Goal: Communication & Community: Answer question/provide support

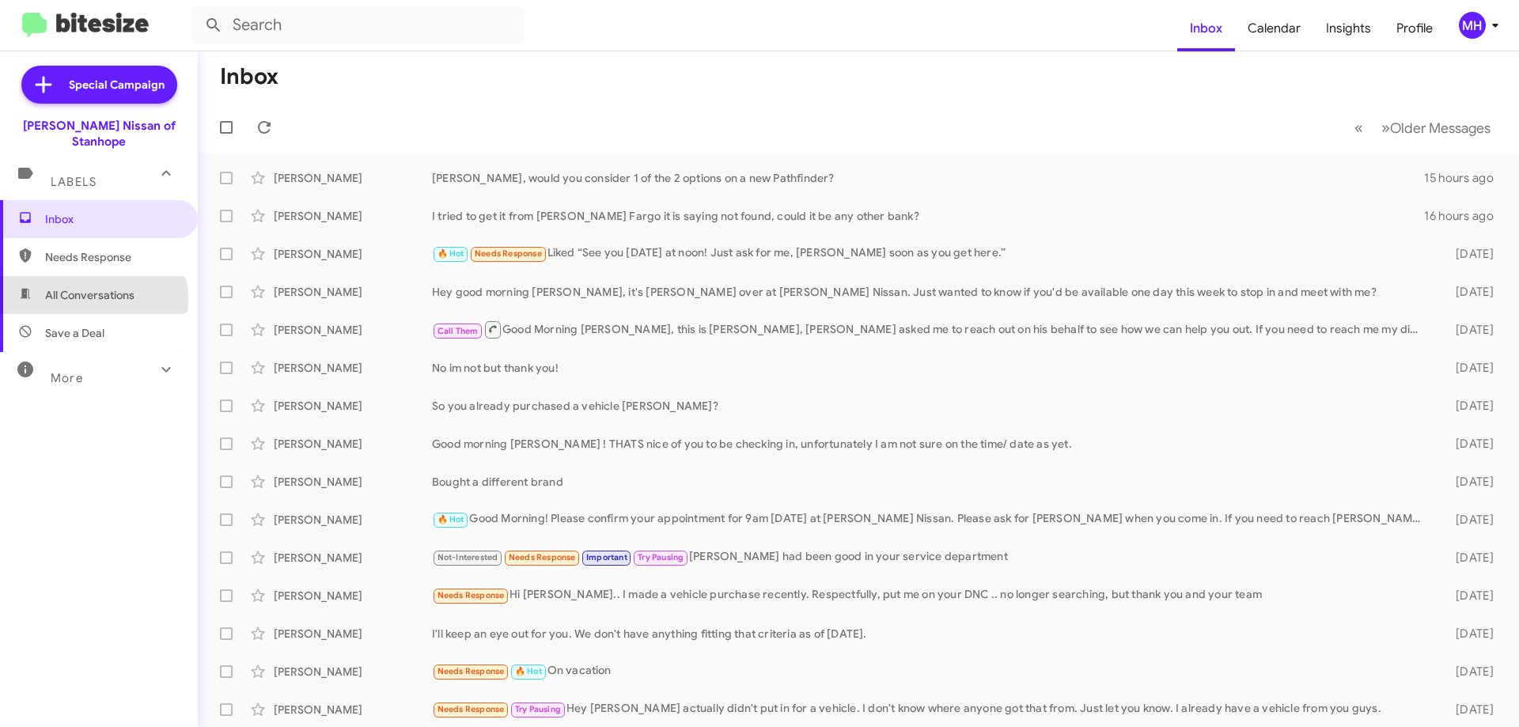
click at [81, 287] on span "All Conversations" at bounding box center [89, 295] width 89 height 16
type input "in:all-conversations"
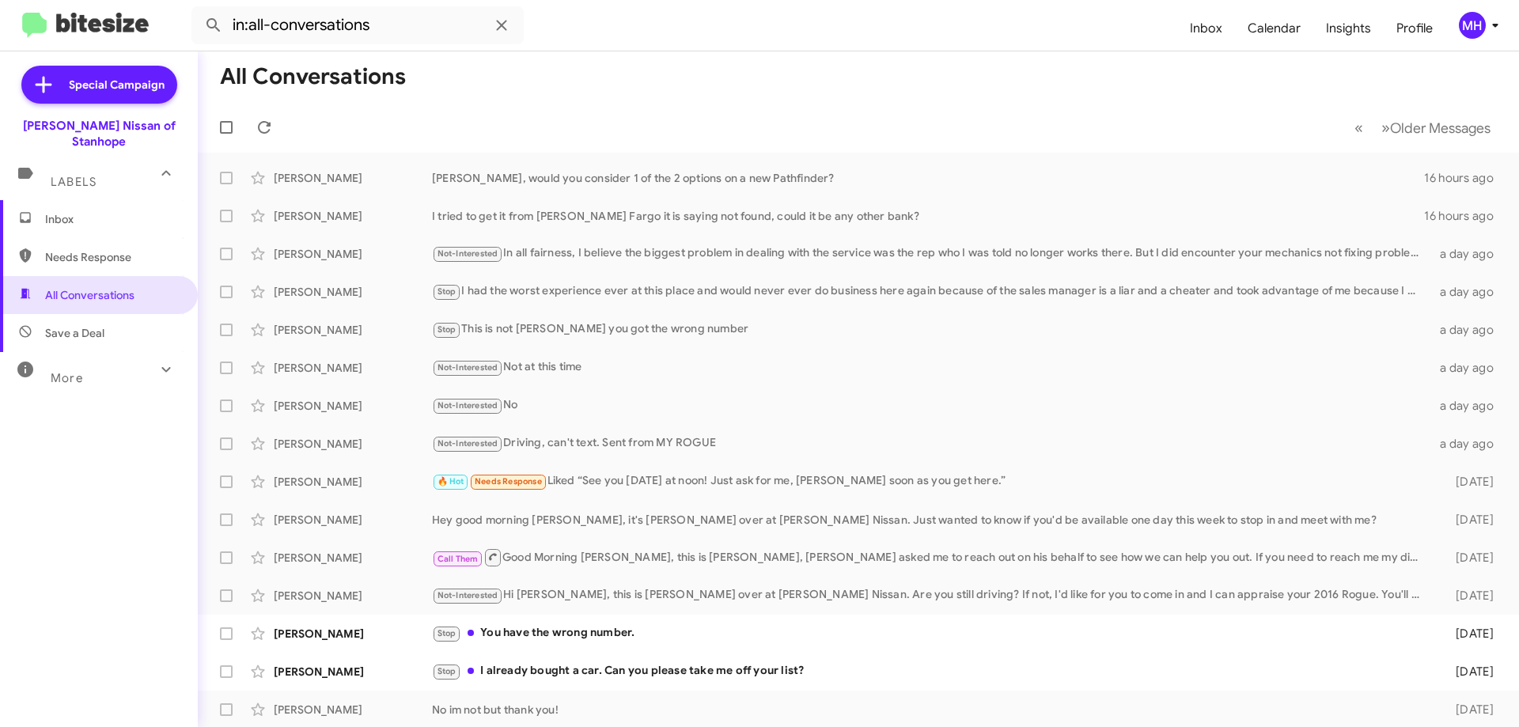
click at [86, 211] on span "Inbox" at bounding box center [112, 219] width 134 height 16
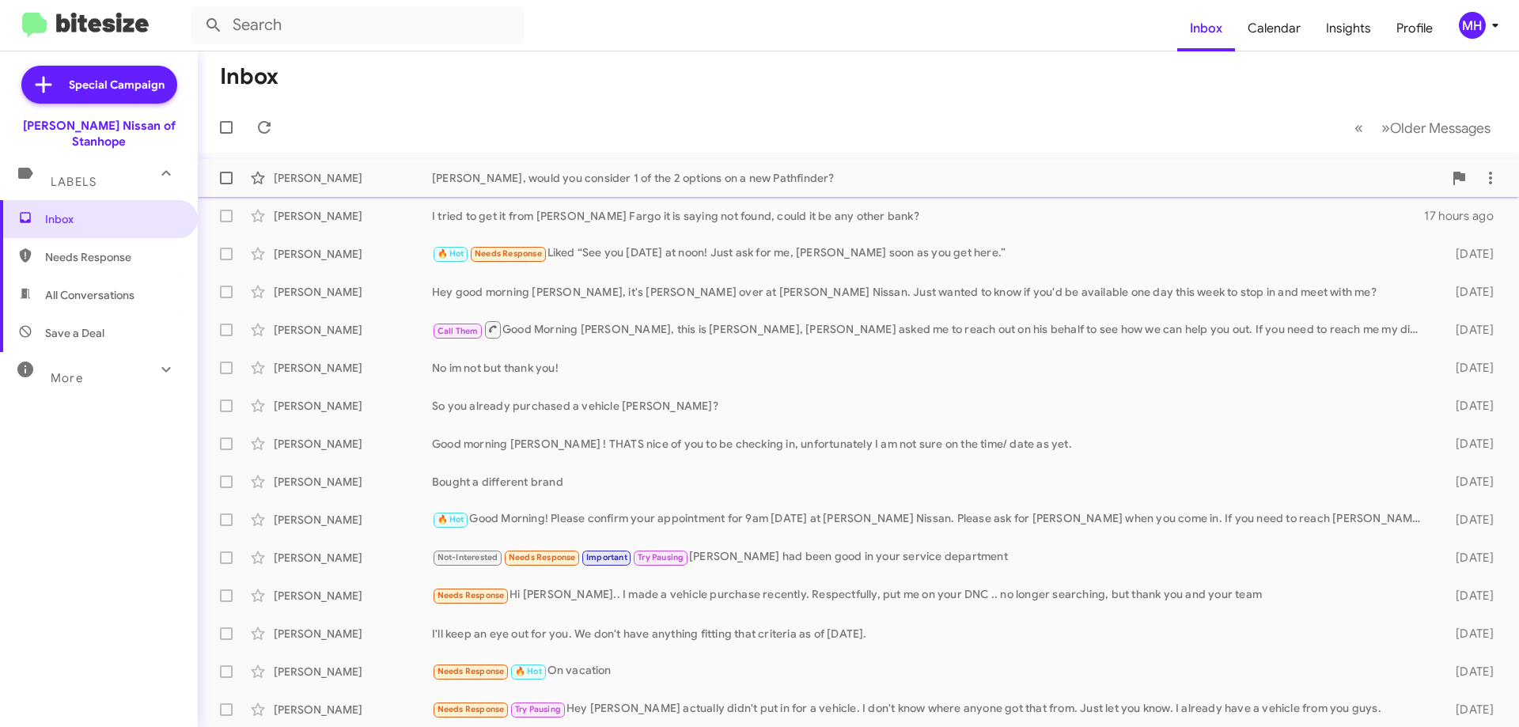
click at [530, 172] on div "[PERSON_NAME], would you consider 1 of the 2 options on a new Pathfinder?" at bounding box center [937, 178] width 1011 height 16
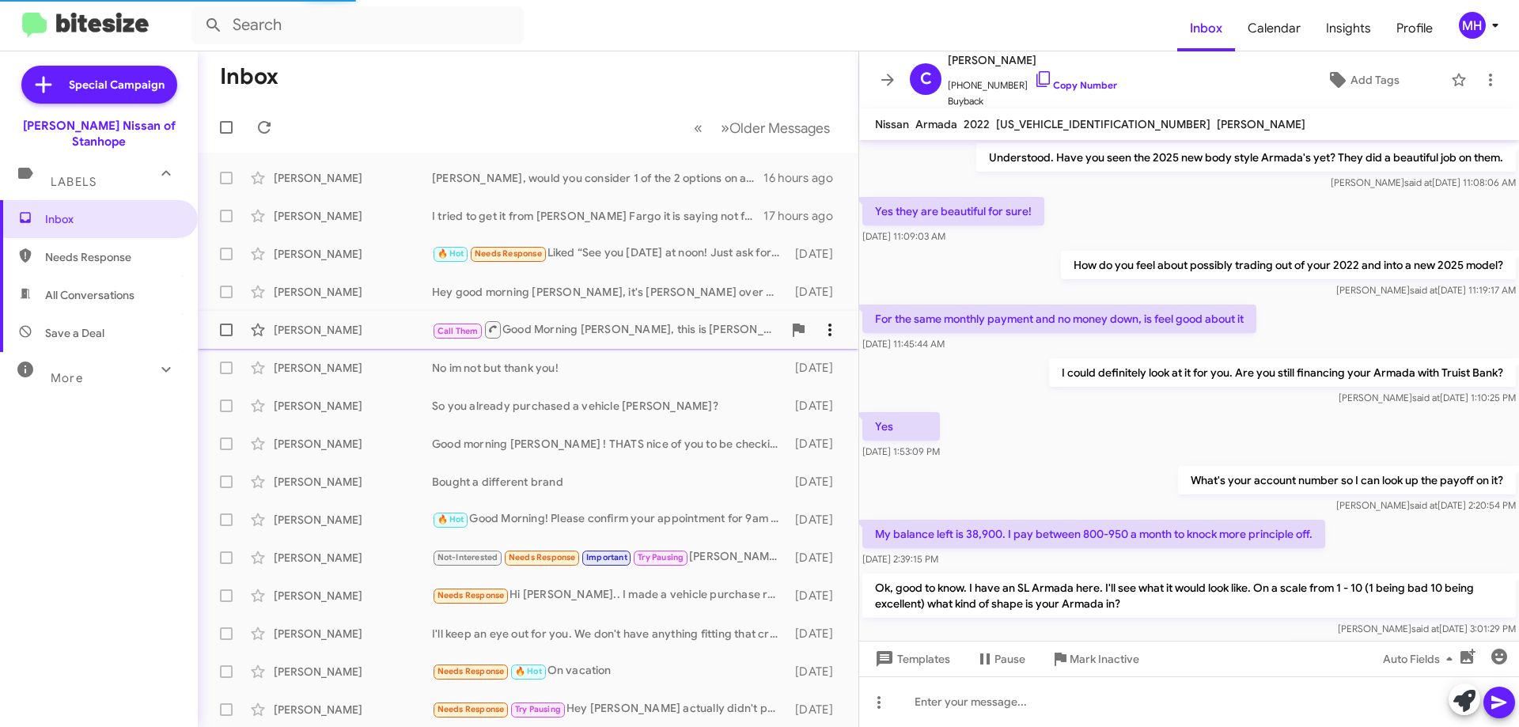
scroll to position [733, 0]
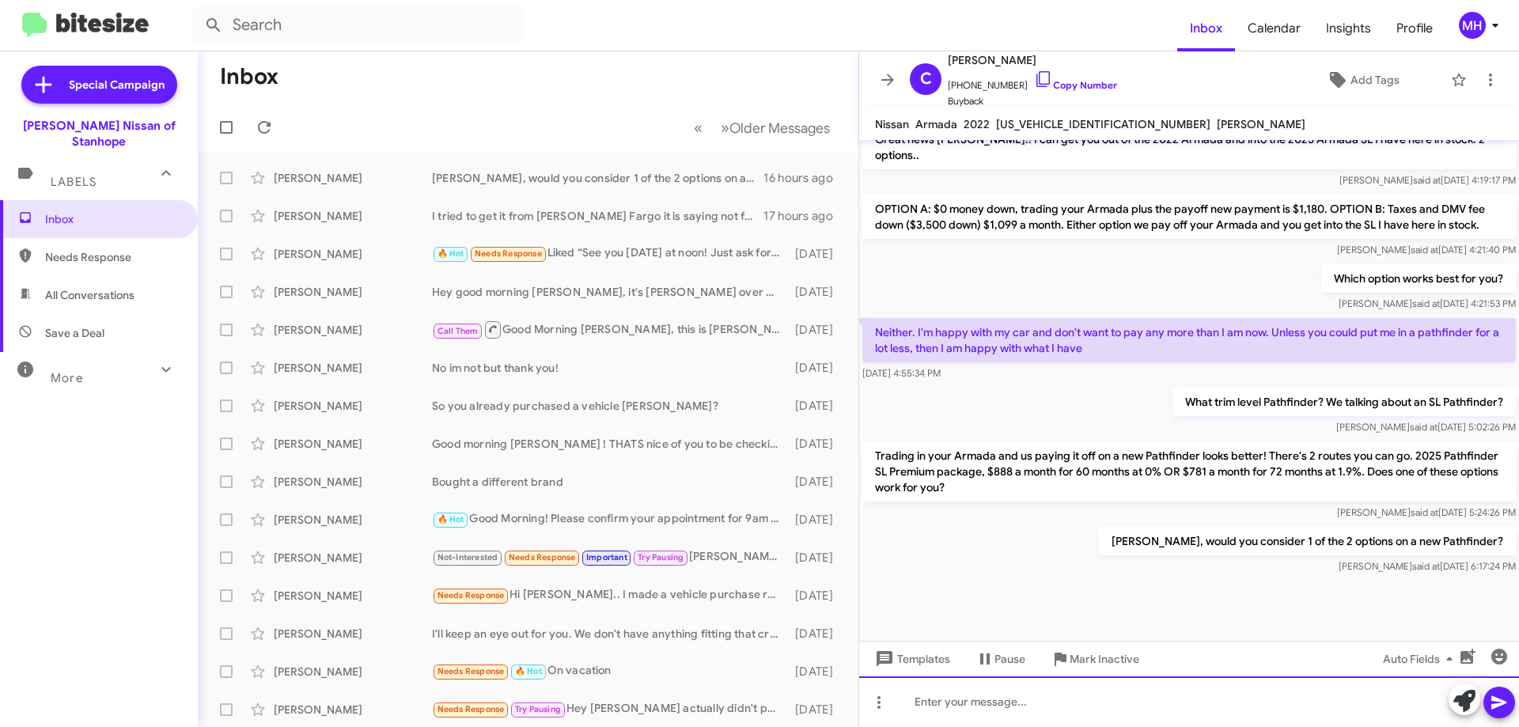
click at [924, 705] on div at bounding box center [1189, 701] width 660 height 51
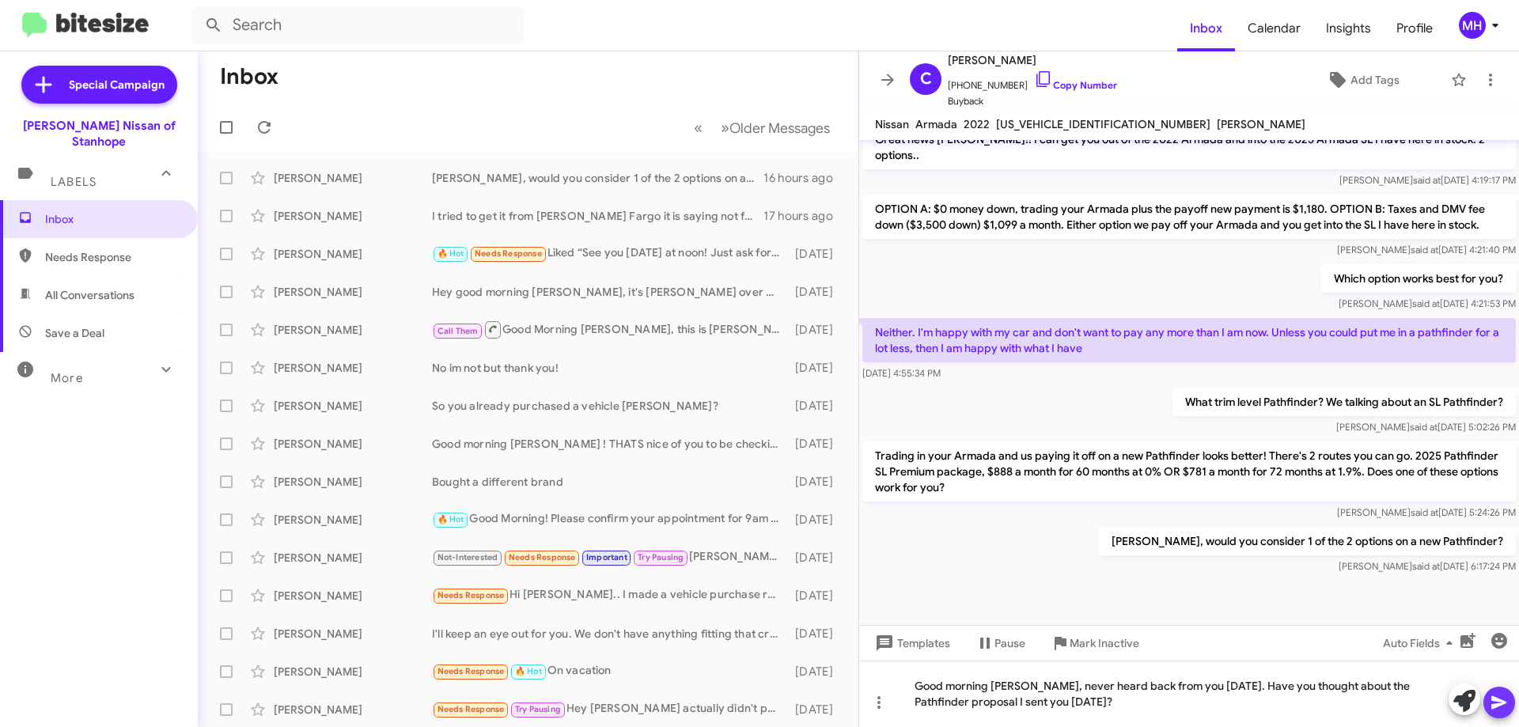
click at [1501, 701] on icon at bounding box center [1498, 702] width 15 height 13
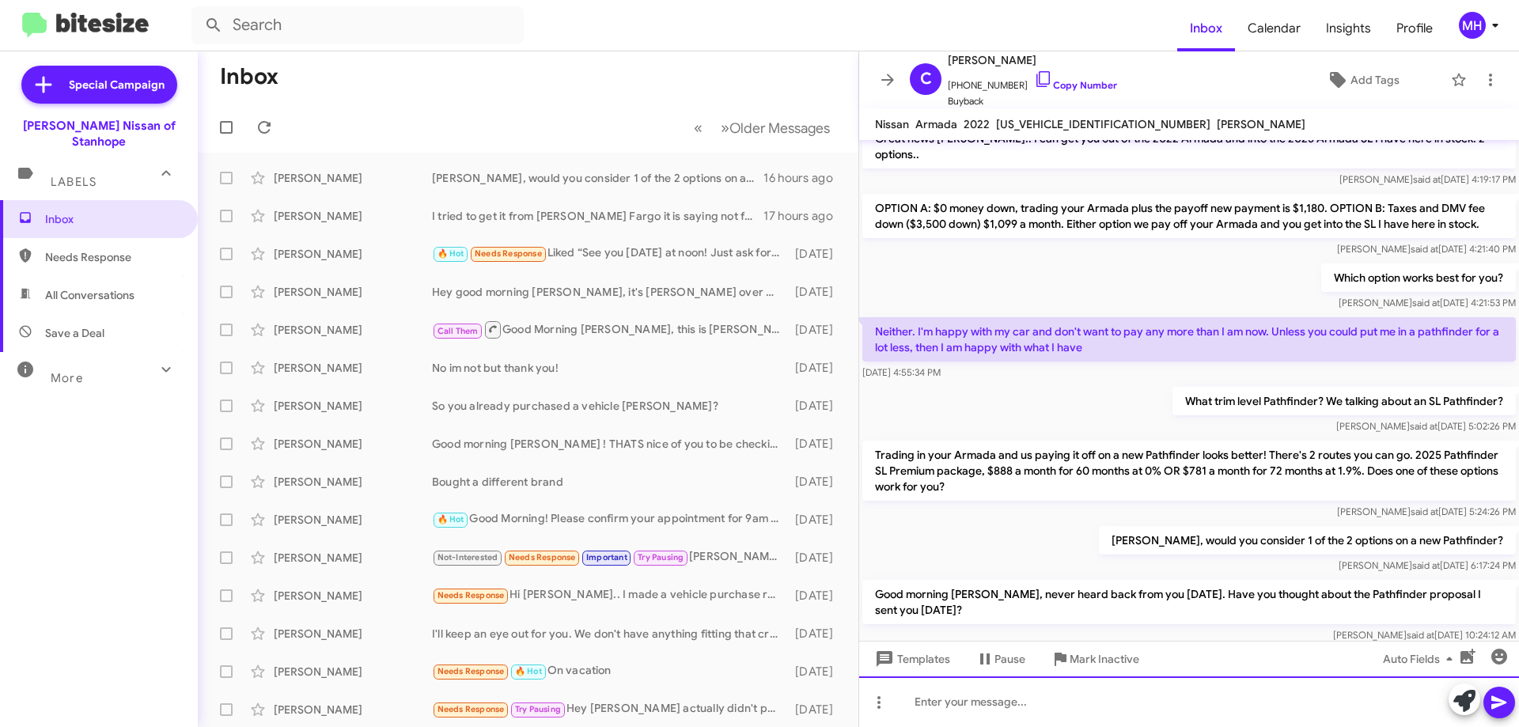
scroll to position [1117, 0]
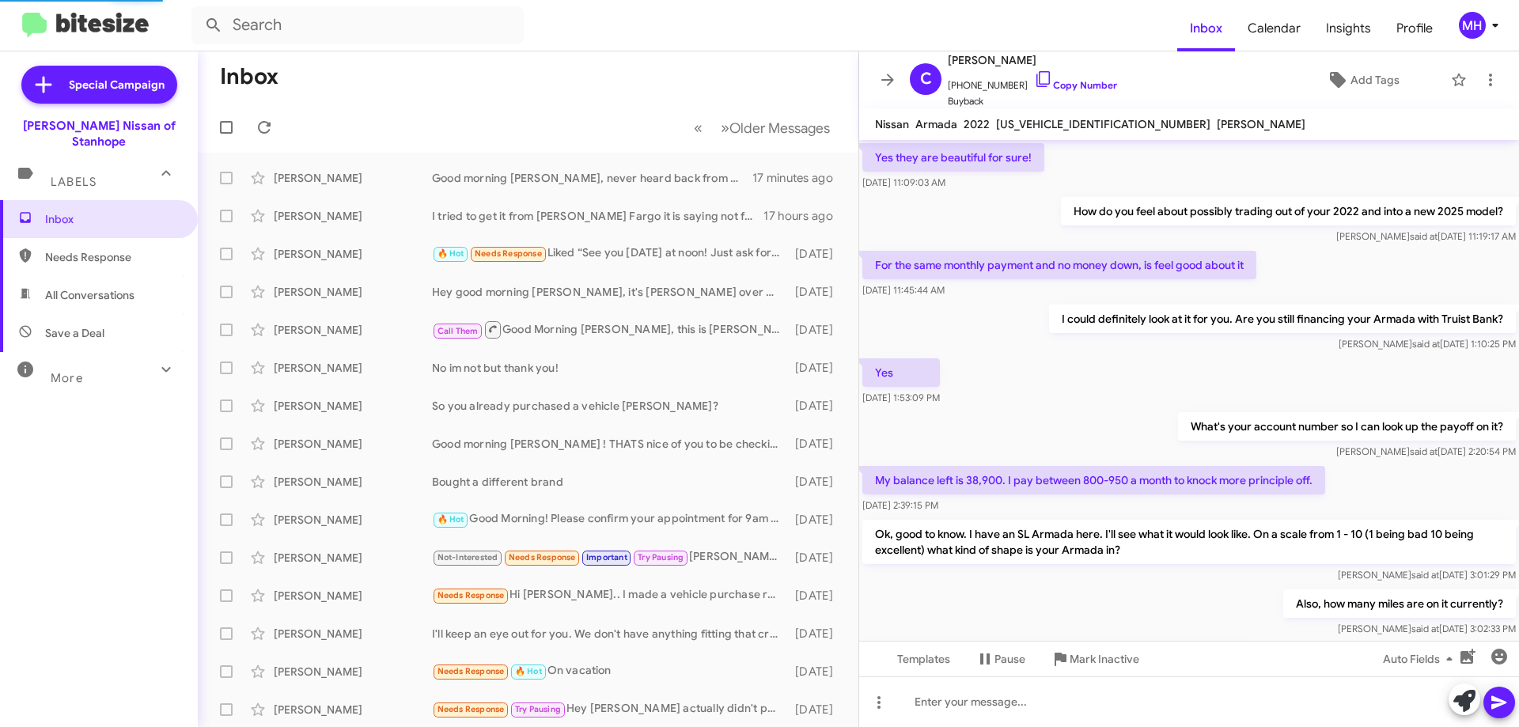
scroll to position [749, 0]
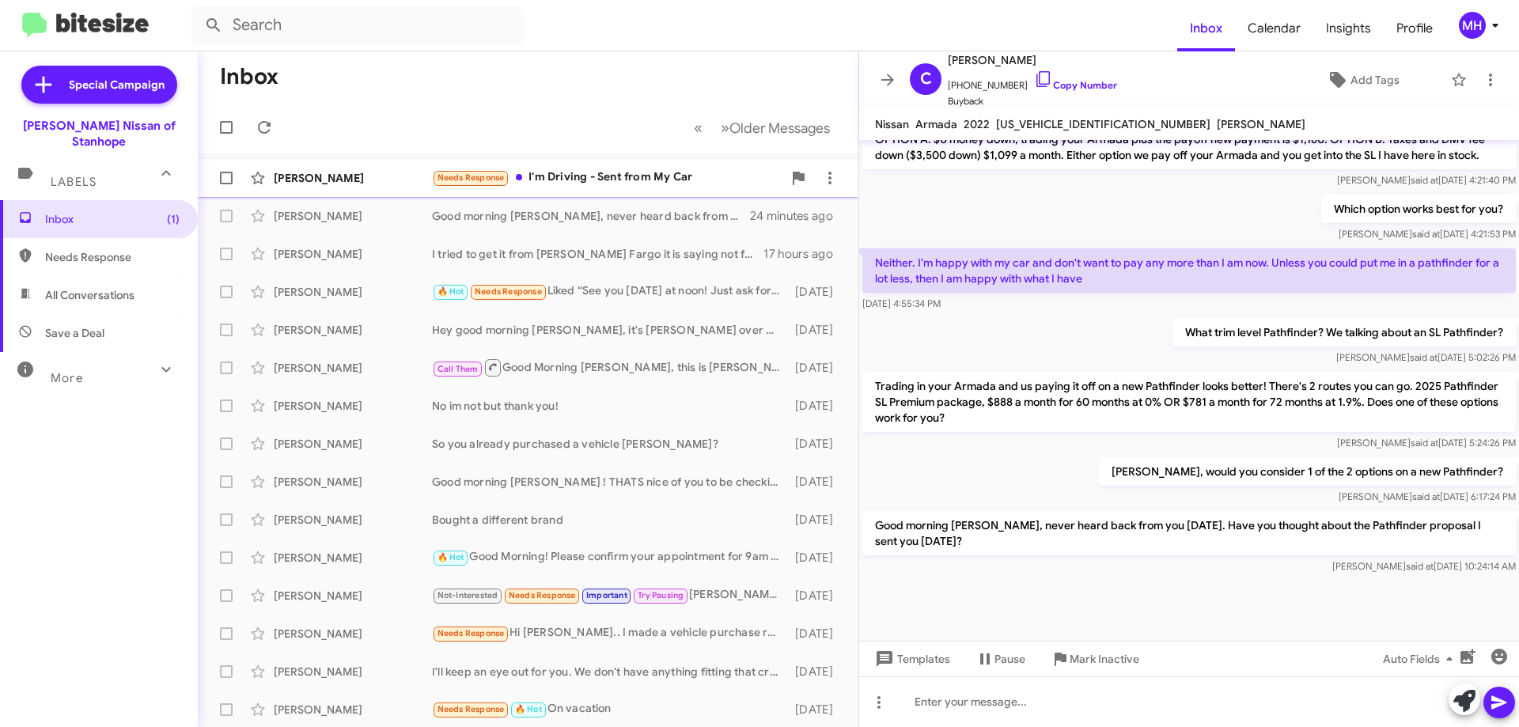
click at [593, 172] on div "Needs Response I'm Driving - Sent from My Car" at bounding box center [607, 177] width 350 height 18
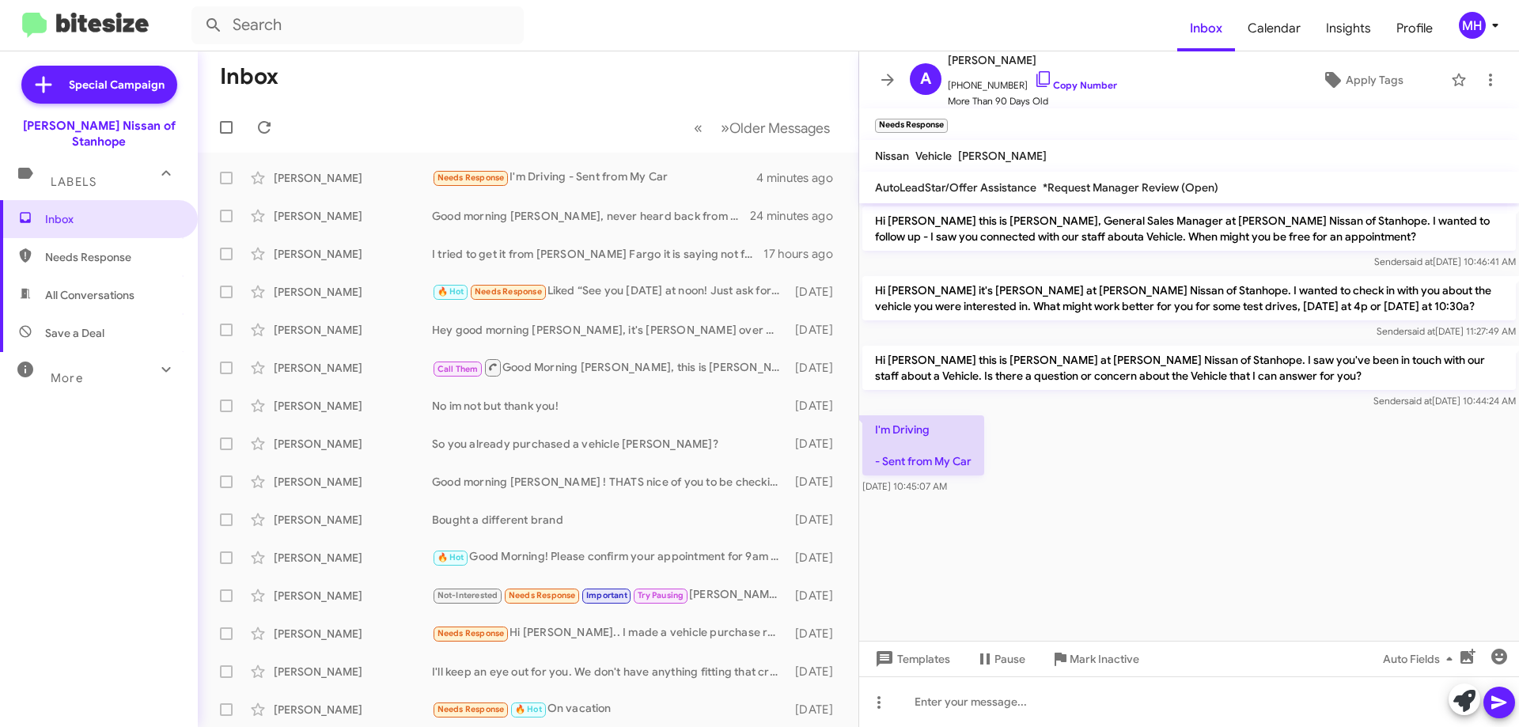
drag, startPoint x: 1394, startPoint y: 365, endPoint x: 1380, endPoint y: 369, distance: 14.6
drag, startPoint x: 1380, startPoint y: 369, endPoint x: 1096, endPoint y: 471, distance: 301.3
click at [1096, 471] on div "I'm Driving - Sent from My Car [DATE] 10:45:07 AM" at bounding box center [1189, 454] width 660 height 85
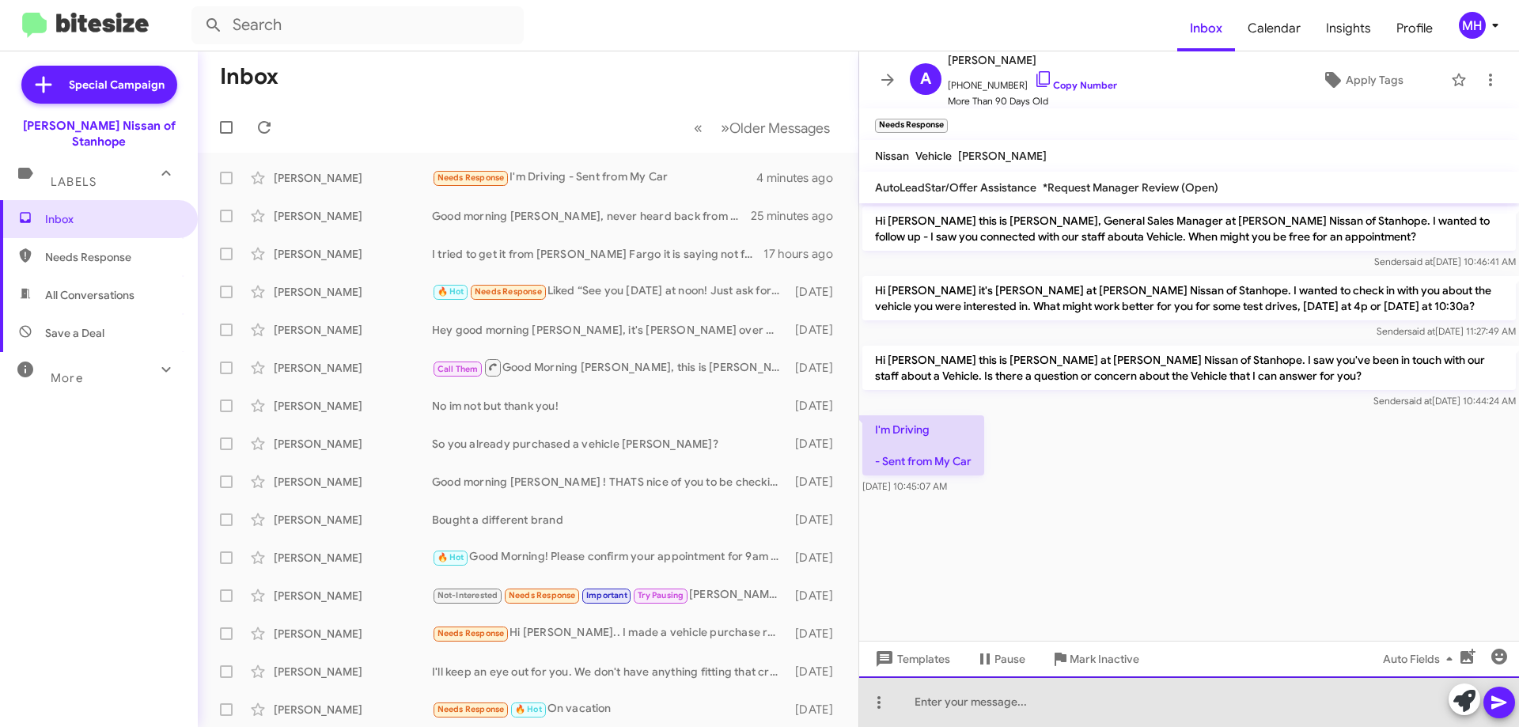
click at [937, 695] on div at bounding box center [1189, 701] width 660 height 51
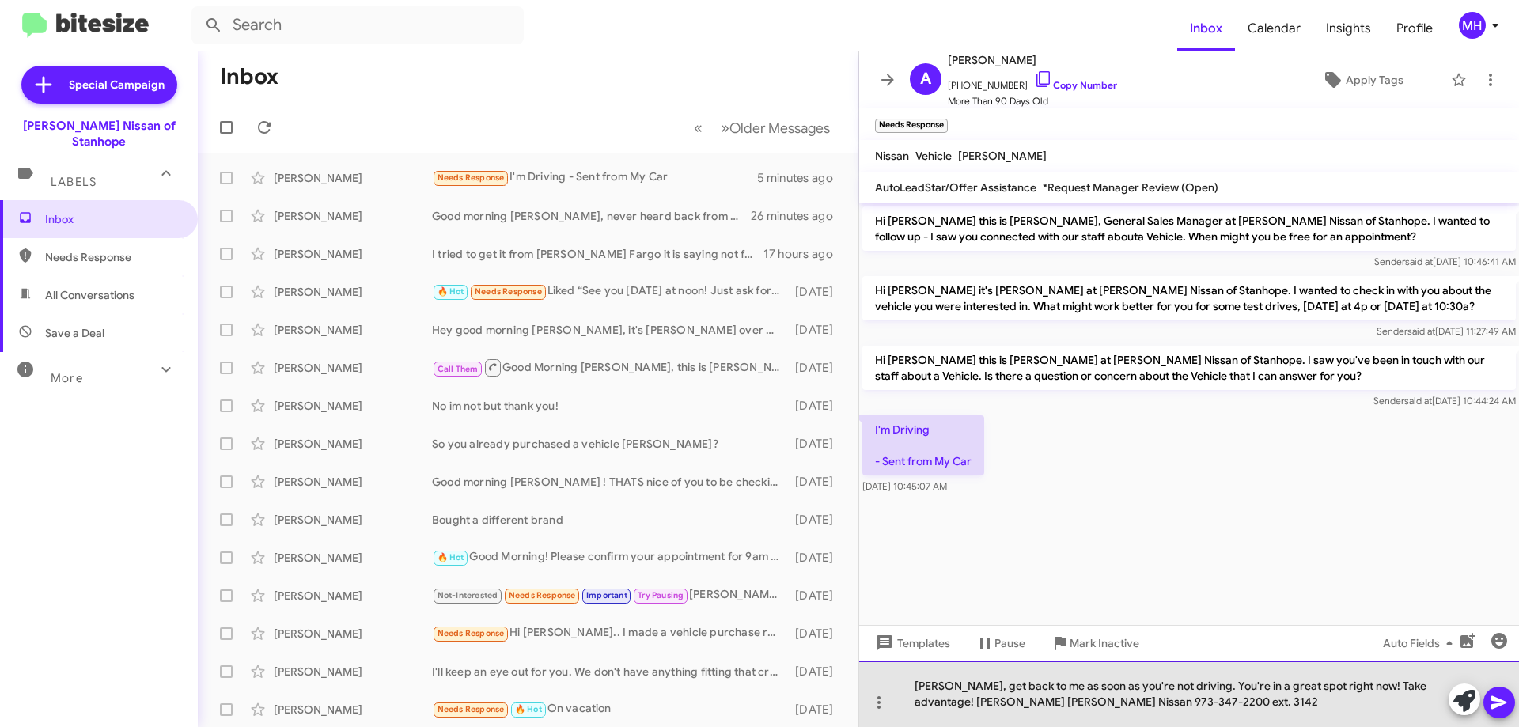
click at [971, 699] on div "[PERSON_NAME], get back to me as soon as you're not driving. You're in a great …" at bounding box center [1189, 694] width 660 height 66
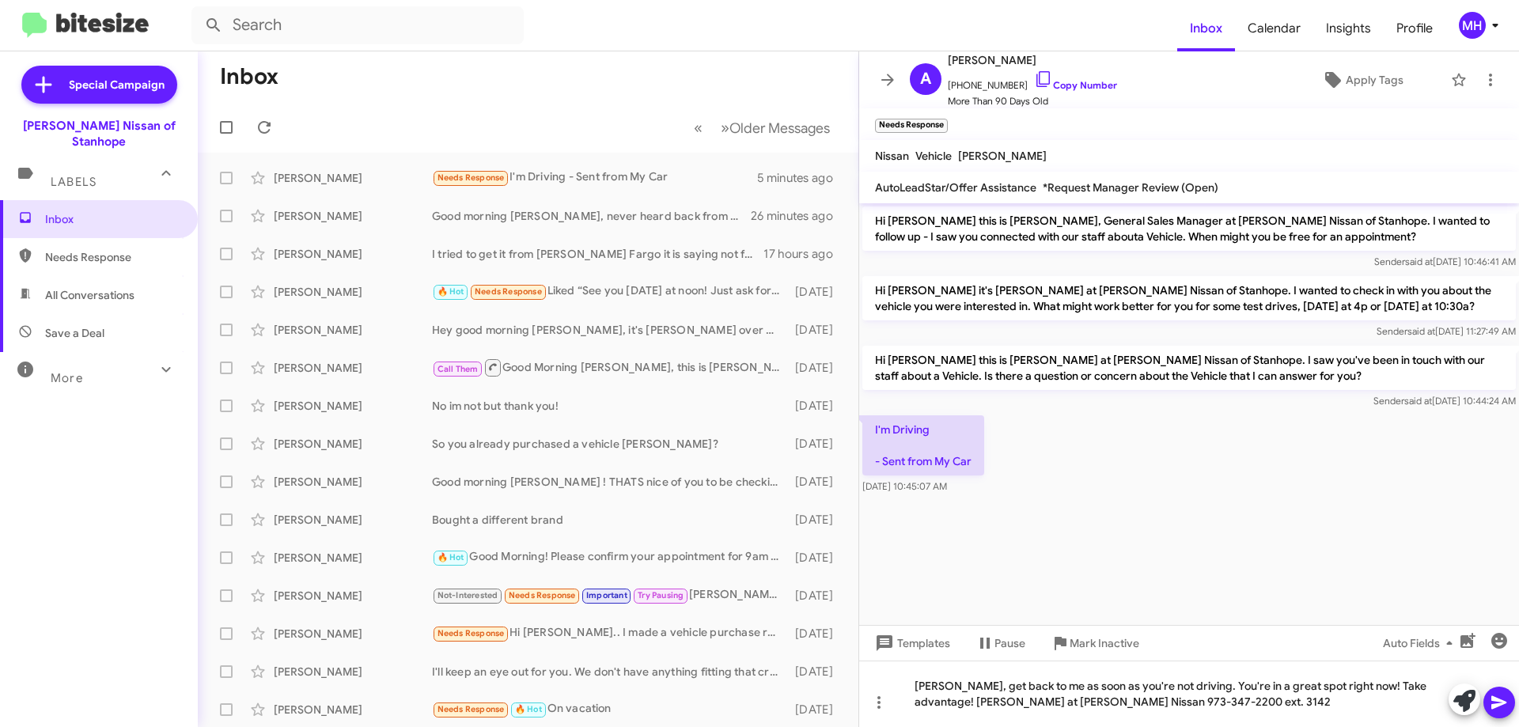
click at [1504, 702] on icon at bounding box center [1498, 702] width 15 height 13
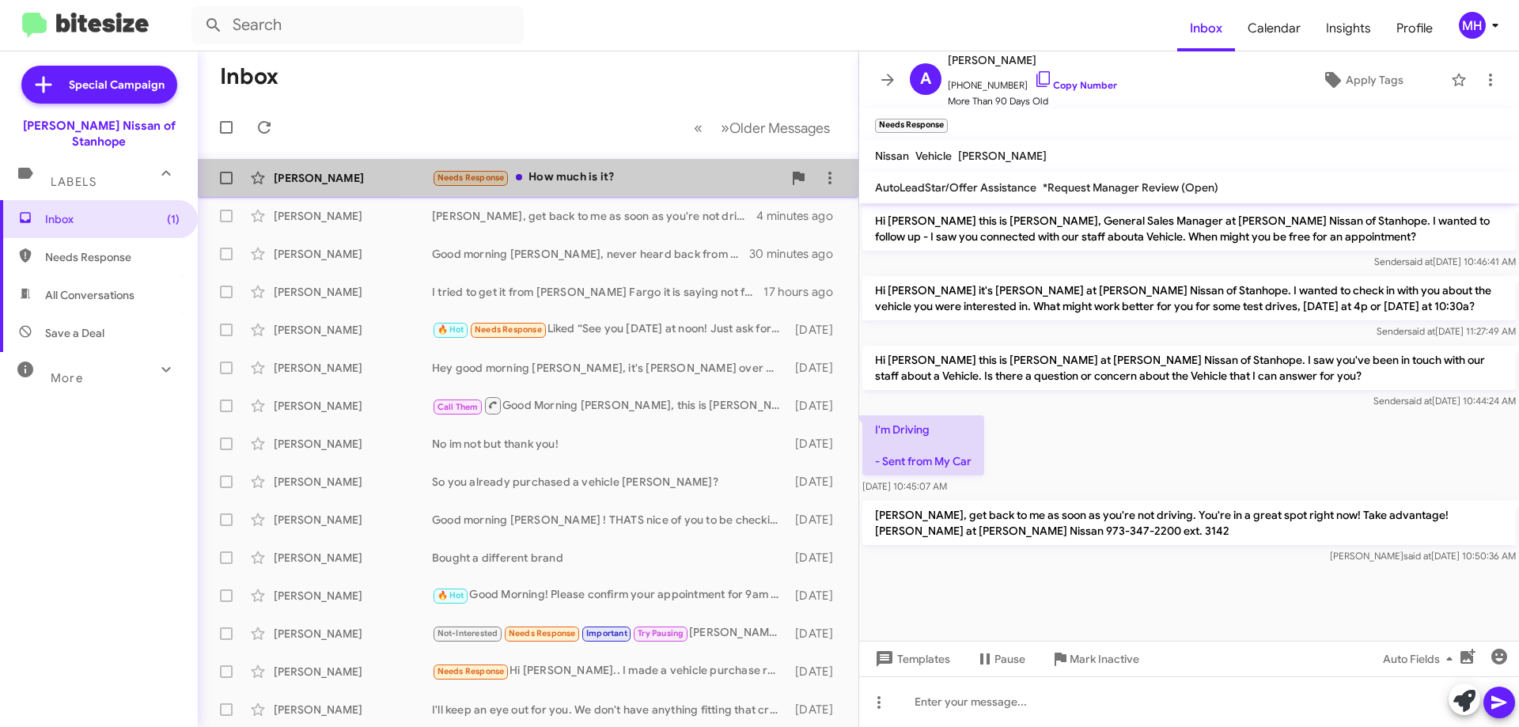
click at [580, 176] on div "Needs Response How much is it?" at bounding box center [607, 177] width 350 height 18
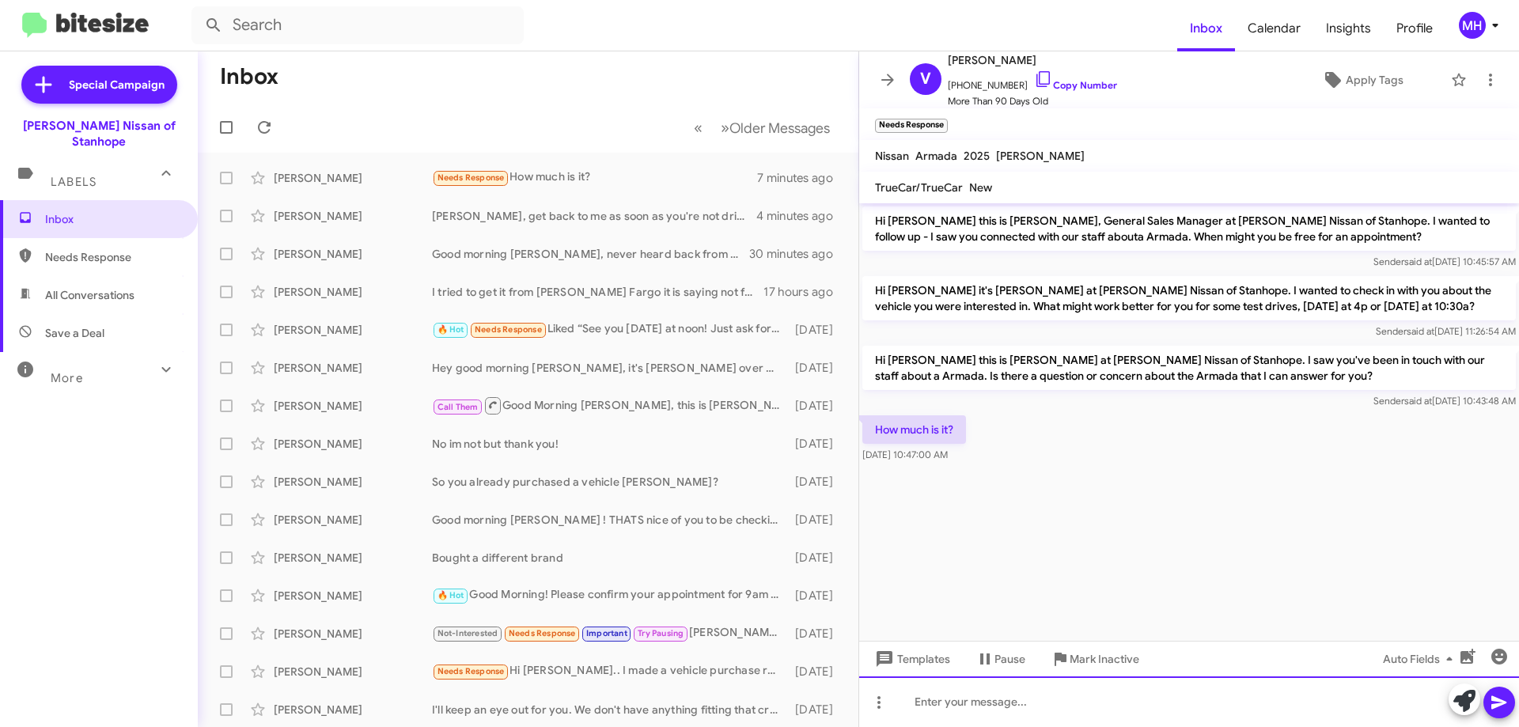
click at [922, 697] on div at bounding box center [1189, 701] width 660 height 51
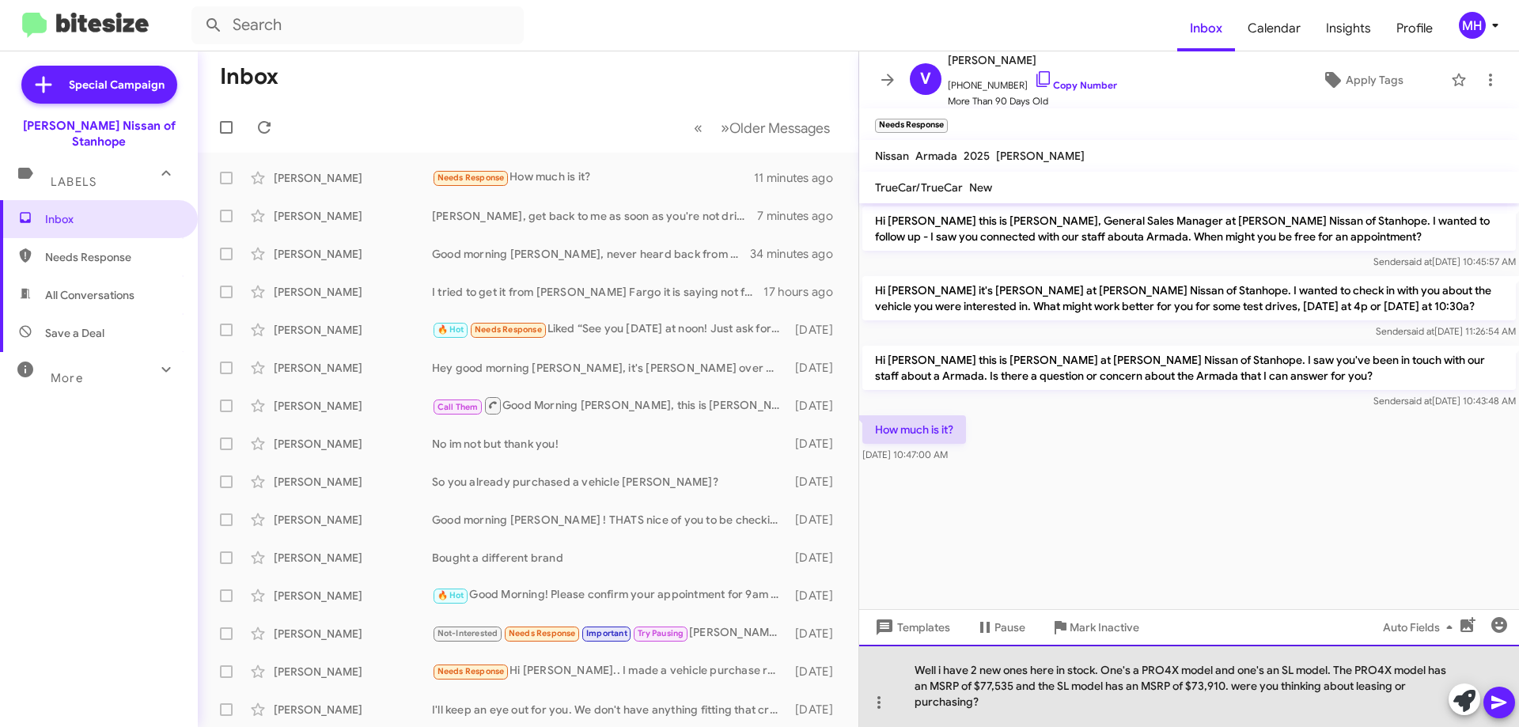
click at [1262, 683] on div "Well i have 2 new ones here in stock. One's a PRO4X model and one's an SL model…" at bounding box center [1189, 686] width 660 height 82
drag, startPoint x: 941, startPoint y: 665, endPoint x: 941, endPoint y: 643, distance: 22.1
click at [941, 662] on div "Well i have 2 new ones here in stock. One's a PRO4X model and one's an SL model…" at bounding box center [1189, 686] width 660 height 82
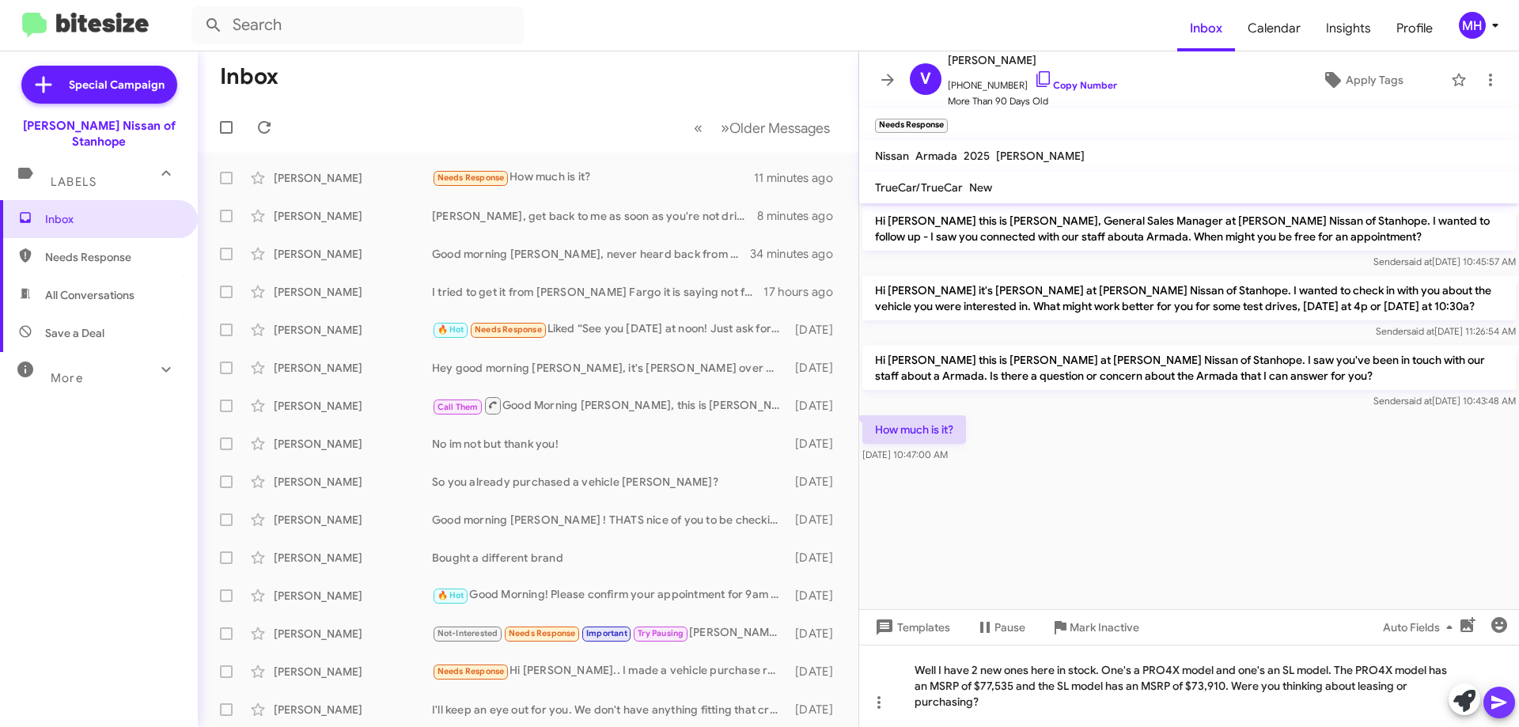
click at [1502, 703] on icon at bounding box center [1498, 702] width 15 height 13
